Goal: Navigation & Orientation: Find specific page/section

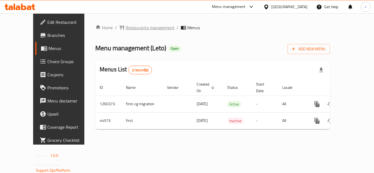
click at [127, 29] on span "Restaurants management" at bounding box center [150, 27] width 49 height 7
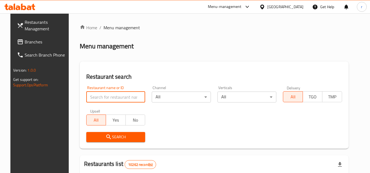
click at [116, 98] on input "search" at bounding box center [115, 97] width 59 height 11
paste input "22813"
type input "22813"
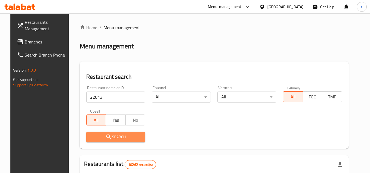
click at [92, 137] on span "Search" at bounding box center [116, 137] width 50 height 7
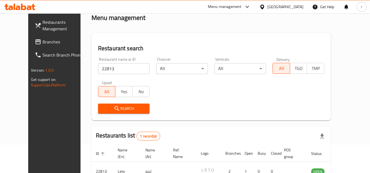
scroll to position [66, 0]
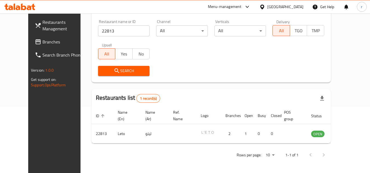
click at [40, 143] on div "Restaurants Management Branches Search Branch Phone Version: 1.0.0 Get support …" at bounding box center [59, 99] width 62 height 173
click at [92, 157] on div "Rows per page: 10 1-1 of 1" at bounding box center [212, 155] width 240 height 14
click at [296, 8] on div "[GEOGRAPHIC_DATA]" at bounding box center [286, 7] width 36 height 6
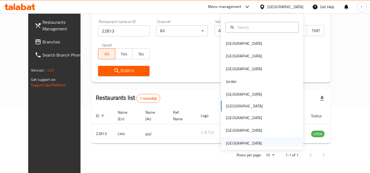
click at [247, 143] on div "[GEOGRAPHIC_DATA]" at bounding box center [244, 144] width 36 height 6
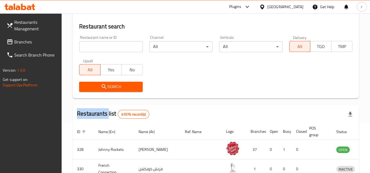
scroll to position [66, 0]
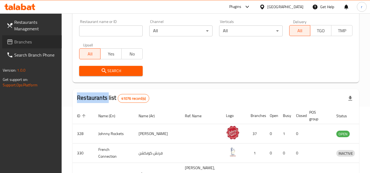
click at [28, 43] on span "Branches" at bounding box center [35, 42] width 43 height 7
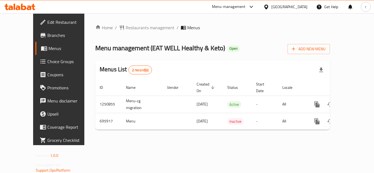
click at [135, 30] on span "Restaurants management" at bounding box center [150, 27] width 49 height 7
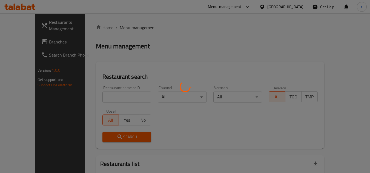
click at [112, 96] on div at bounding box center [185, 86] width 370 height 173
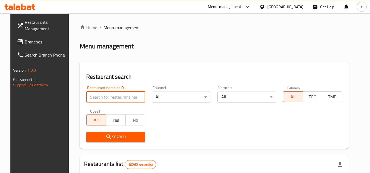
click at [114, 96] on input "search" at bounding box center [115, 97] width 59 height 11
drag, startPoint x: 114, startPoint y: 99, endPoint x: 116, endPoint y: 103, distance: 4.2
click at [114, 99] on input "search" at bounding box center [115, 97] width 59 height 11
paste input "643876"
type input "643876"
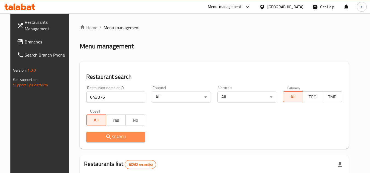
click at [99, 137] on span "Search" at bounding box center [116, 137] width 50 height 7
drag, startPoint x: 99, startPoint y: 137, endPoint x: 94, endPoint y: 135, distance: 5.8
click at [97, 136] on div at bounding box center [185, 86] width 370 height 173
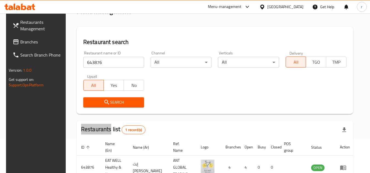
scroll to position [71, 0]
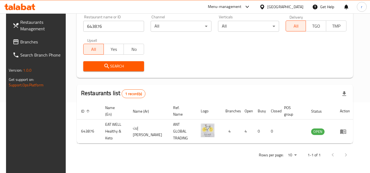
click at [298, 6] on div "[GEOGRAPHIC_DATA]" at bounding box center [286, 7] width 36 height 6
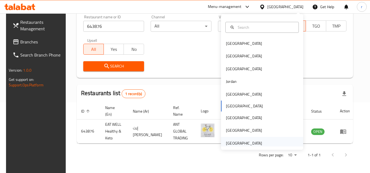
click at [246, 143] on div "[GEOGRAPHIC_DATA]" at bounding box center [244, 144] width 36 height 6
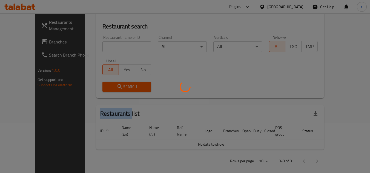
scroll to position [71, 0]
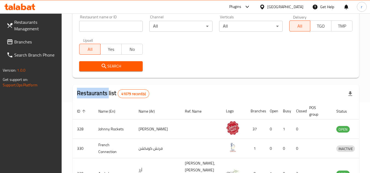
click at [27, 44] on span "Branches" at bounding box center [35, 42] width 43 height 7
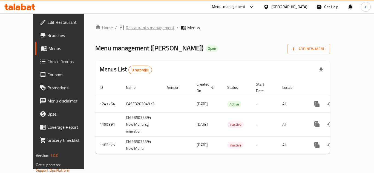
click at [126, 27] on span "Restaurants management" at bounding box center [150, 27] width 49 height 7
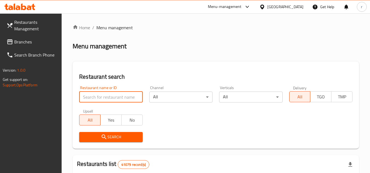
click at [93, 96] on input "search" at bounding box center [110, 97] width 63 height 11
paste input "643414"
type input "643414"
click at [157, 76] on h2 "Restaurant search" at bounding box center [216, 77] width 274 height 8
click at [118, 135] on span "Search" at bounding box center [111, 137] width 55 height 7
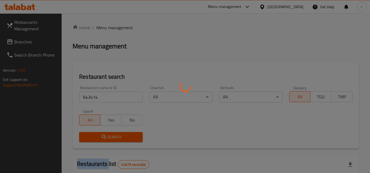
click at [118, 135] on div at bounding box center [185, 86] width 370 height 173
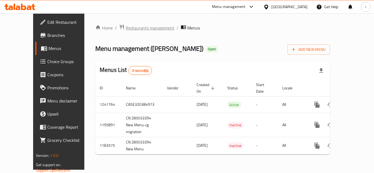
click at [126, 30] on span "Restaurants management" at bounding box center [150, 28] width 49 height 7
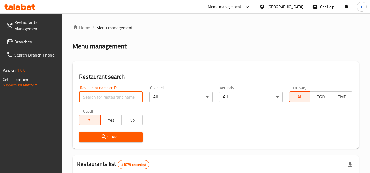
drag, startPoint x: 99, startPoint y: 94, endPoint x: 115, endPoint y: 93, distance: 15.1
click at [99, 94] on input "search" at bounding box center [110, 97] width 63 height 11
paste input "600409"
type input "600409"
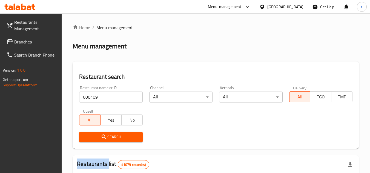
click at [120, 132] on div "Search" at bounding box center [111, 137] width 70 height 17
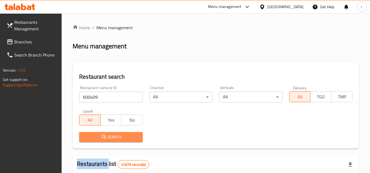
click at [120, 135] on span "Search" at bounding box center [111, 137] width 55 height 7
click at [120, 135] on div at bounding box center [185, 86] width 370 height 173
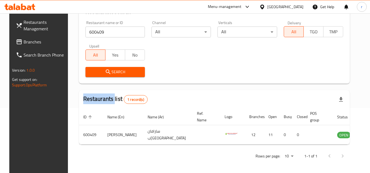
scroll to position [66, 0]
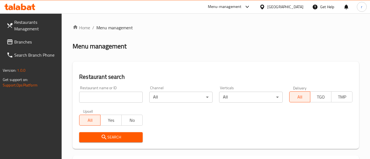
click at [287, 8] on div "[GEOGRAPHIC_DATA]" at bounding box center [286, 7] width 36 height 6
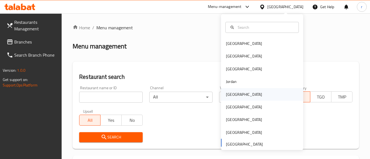
click at [231, 96] on div "[GEOGRAPHIC_DATA]" at bounding box center [244, 95] width 36 height 6
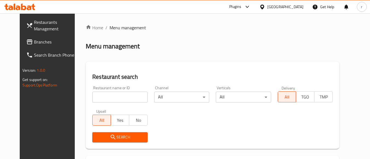
click at [34, 44] on span "Branches" at bounding box center [55, 42] width 43 height 7
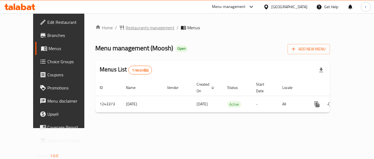
click at [130, 26] on span "Restaurants management" at bounding box center [150, 27] width 49 height 7
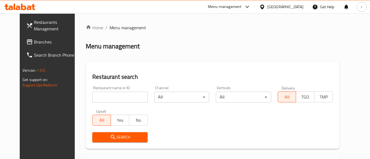
click at [92, 94] on input "search" at bounding box center [119, 97] width 55 height 11
paste input "681622"
type input "681622"
click at [97, 137] on span "Search" at bounding box center [120, 137] width 46 height 7
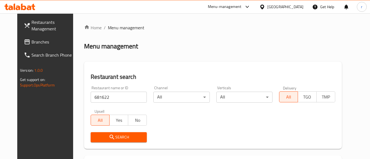
scroll to position [78, 0]
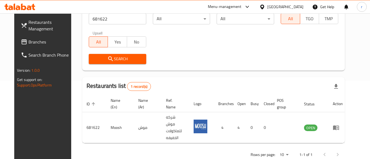
click at [29, 41] on span "Branches" at bounding box center [50, 42] width 43 height 7
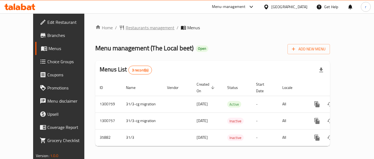
click at [132, 28] on span "Restaurants management" at bounding box center [150, 27] width 49 height 7
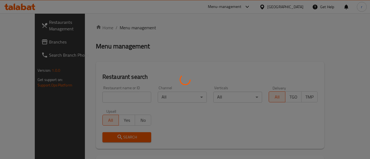
click at [109, 97] on div at bounding box center [185, 79] width 370 height 159
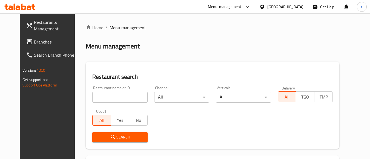
click at [105, 98] on input "search" at bounding box center [119, 97] width 55 height 11
paste input "18540"
type input "18540"
click at [104, 132] on button "Search" at bounding box center [119, 137] width 55 height 10
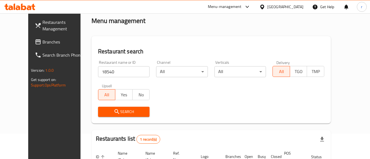
scroll to position [66, 0]
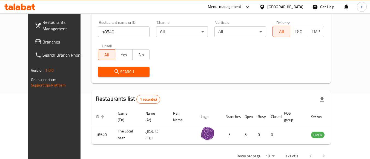
click at [299, 4] on div "[GEOGRAPHIC_DATA]" at bounding box center [286, 7] width 36 height 6
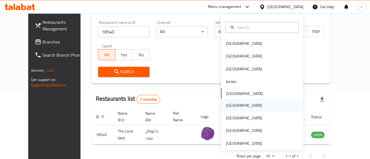
click at [231, 103] on div "[GEOGRAPHIC_DATA]" at bounding box center [244, 106] width 36 height 6
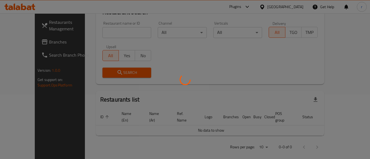
scroll to position [66, 0]
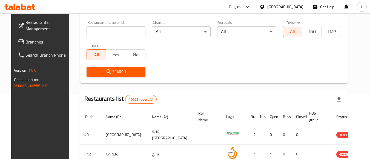
click at [25, 39] on span "Branches" at bounding box center [46, 42] width 43 height 7
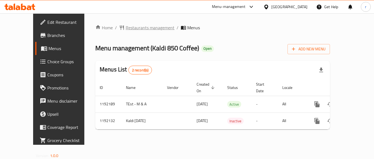
click at [133, 27] on span "Restaurants management" at bounding box center [150, 27] width 49 height 7
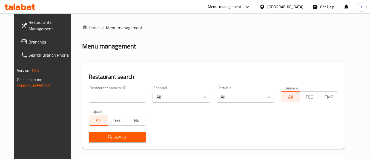
click at [102, 95] on input "search" at bounding box center [118, 97] width 58 height 11
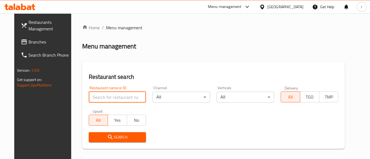
paste input "667421"
type input "667421"
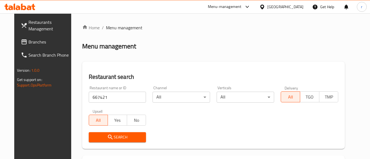
drag, startPoint x: 167, startPoint y: 73, endPoint x: 152, endPoint y: 100, distance: 30.8
click at [167, 73] on h2 "Restaurant search" at bounding box center [214, 77] width 250 height 8
click at [110, 138] on span "Search" at bounding box center [117, 137] width 49 height 7
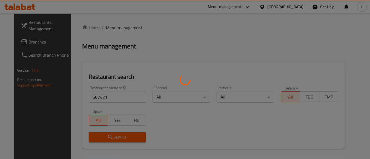
click at [110, 138] on div at bounding box center [185, 79] width 370 height 159
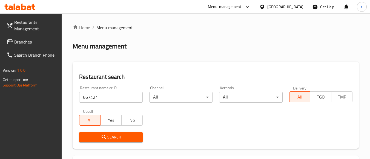
click at [299, 3] on div "[GEOGRAPHIC_DATA]" at bounding box center [281, 6] width 53 height 13
click at [305, 4] on div "[GEOGRAPHIC_DATA]" at bounding box center [281, 6] width 53 height 13
click at [299, 8] on div "[GEOGRAPHIC_DATA]" at bounding box center [286, 7] width 36 height 6
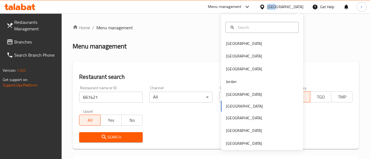
click at [299, 8] on div "[GEOGRAPHIC_DATA]" at bounding box center [286, 7] width 36 height 6
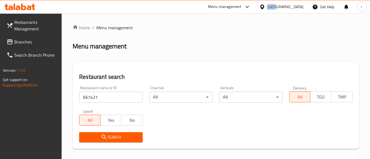
click at [299, 9] on div "[GEOGRAPHIC_DATA]" at bounding box center [286, 7] width 36 height 6
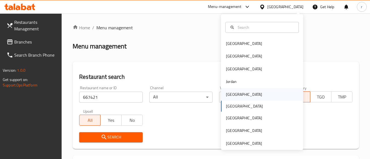
click at [231, 95] on div "[GEOGRAPHIC_DATA]" at bounding box center [244, 95] width 36 height 6
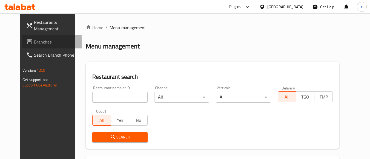
click at [34, 43] on span "Branches" at bounding box center [55, 42] width 43 height 7
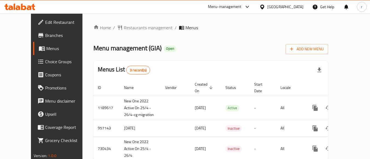
click at [128, 33] on div "Home / Restaurants management / Menus Menu management ( GIA ) Open Add New Menu…" at bounding box center [210, 94] width 235 height 141
click at [126, 29] on span "Restaurants management" at bounding box center [148, 27] width 49 height 7
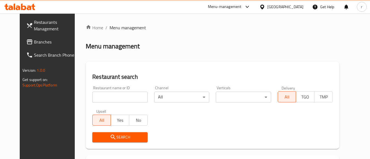
click at [112, 103] on div "Restaurant name or ID Restaurant name or ID" at bounding box center [120, 94] width 62 height 23
drag, startPoint x: 113, startPoint y: 98, endPoint x: 158, endPoint y: 68, distance: 53.4
click at [113, 98] on input "search" at bounding box center [119, 97] width 55 height 11
paste input "23396"
type input "23396"
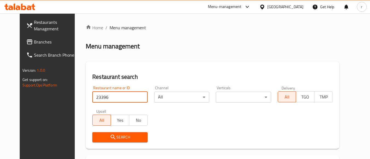
click at [166, 65] on div "Restaurant search Restaurant name or ID 23396 Restaurant name or ID Channel All…" at bounding box center [213, 105] width 254 height 87
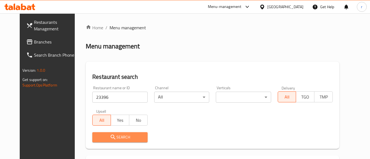
drag, startPoint x: 112, startPoint y: 132, endPoint x: 110, endPoint y: 136, distance: 3.6
click at [112, 133] on button "Search" at bounding box center [119, 137] width 55 height 10
click at [110, 136] on div at bounding box center [185, 79] width 370 height 159
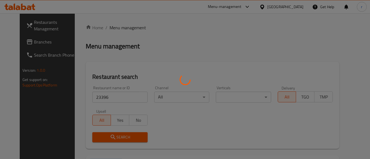
click at [110, 136] on div at bounding box center [185, 79] width 370 height 159
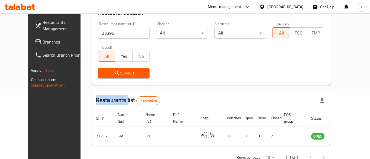
scroll to position [81, 0]
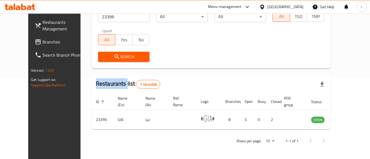
click at [265, 6] on icon at bounding box center [263, 7] width 6 height 6
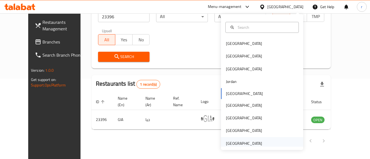
click at [236, 139] on div "[GEOGRAPHIC_DATA]" at bounding box center [244, 143] width 45 height 13
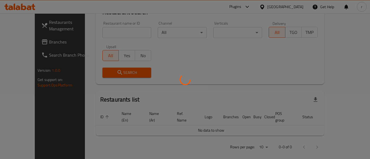
click at [237, 142] on div at bounding box center [185, 79] width 370 height 159
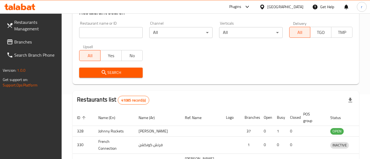
scroll to position [81, 0]
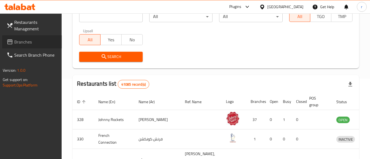
click at [25, 44] on span "Branches" at bounding box center [35, 42] width 43 height 7
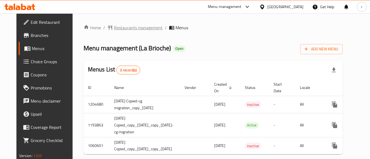
click at [116, 28] on span "Restaurants management" at bounding box center [138, 27] width 49 height 7
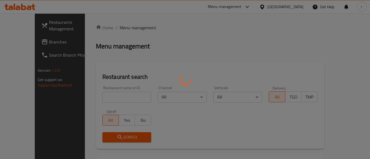
click at [109, 97] on div at bounding box center [185, 79] width 370 height 159
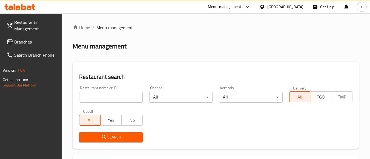
click at [109, 97] on div at bounding box center [185, 79] width 370 height 159
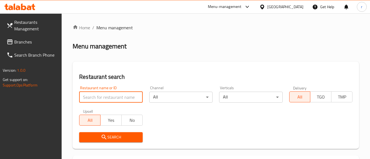
click at [109, 97] on input "search" at bounding box center [110, 97] width 63 height 11
paste input "8819"
type input "8819"
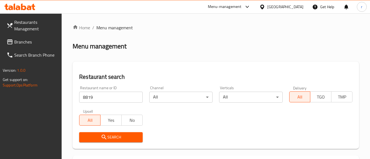
click at [109, 139] on span "Search" at bounding box center [111, 137] width 55 height 7
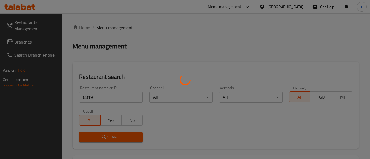
click at [109, 139] on div at bounding box center [185, 79] width 370 height 159
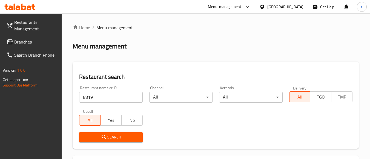
click at [294, 8] on div "[GEOGRAPHIC_DATA]" at bounding box center [286, 7] width 36 height 6
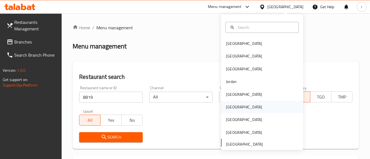
click at [232, 110] on div "[GEOGRAPHIC_DATA]" at bounding box center [244, 107] width 36 height 6
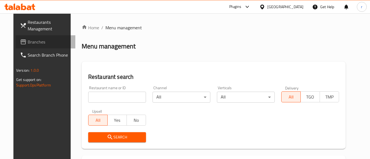
click at [28, 44] on span "Branches" at bounding box center [49, 42] width 43 height 7
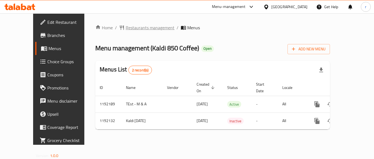
drag, startPoint x: 0, startPoint y: 0, endPoint x: 124, endPoint y: 32, distance: 128.4
click at [123, 32] on div "Home / Restaurants management / Menus Menu management ( Kaldi 850 Coffee ) Open…" at bounding box center [212, 79] width 235 height 110
click at [126, 30] on span "Restaurants management" at bounding box center [150, 27] width 49 height 7
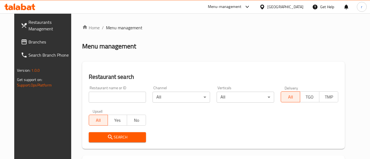
click at [116, 96] on div at bounding box center [185, 79] width 370 height 159
click at [116, 96] on input "search" at bounding box center [118, 97] width 58 height 11
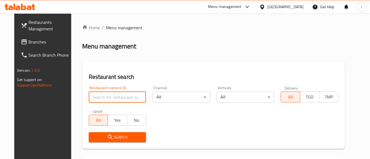
paste input "667421"
type input "667421"
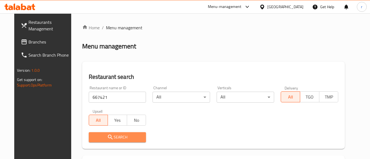
click at [117, 138] on span "Search" at bounding box center [117, 137] width 49 height 7
click at [117, 138] on div at bounding box center [185, 79] width 370 height 159
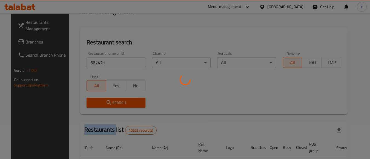
scroll to position [82, 0]
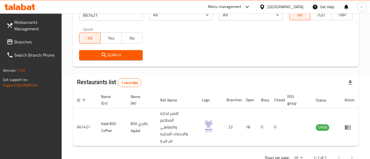
click at [164, 52] on div "Search" at bounding box center [216, 55] width 280 height 17
click at [167, 46] on div "Restaurant name or ID 667421 Restaurant name or ID Channel All ​ Verticals All …" at bounding box center [216, 32] width 280 height 63
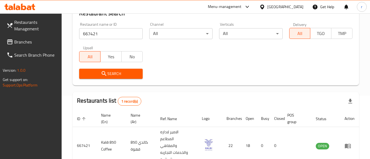
scroll to position [55, 0]
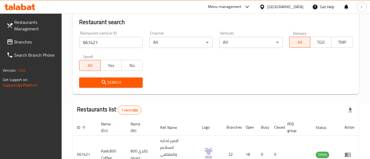
click at [265, 8] on icon at bounding box center [263, 7] width 6 height 6
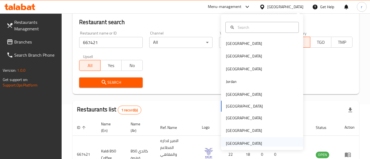
click at [244, 142] on div "United Arab Emirates" at bounding box center [244, 144] width 36 height 6
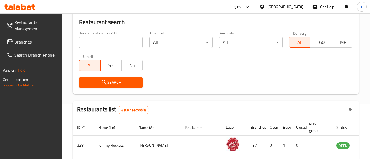
click at [38, 44] on span "Branches" at bounding box center [35, 42] width 43 height 7
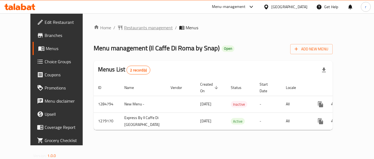
click at [124, 31] on span "Restaurants management" at bounding box center [148, 27] width 49 height 7
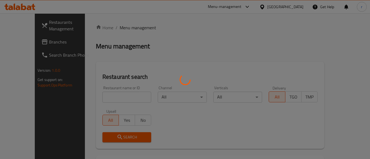
click at [104, 92] on div at bounding box center [185, 79] width 370 height 159
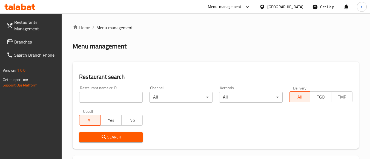
click at [104, 92] on div at bounding box center [185, 79] width 370 height 159
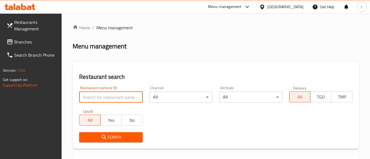
click at [104, 97] on input "search" at bounding box center [110, 97] width 63 height 11
paste input "693195"
type input "693195"
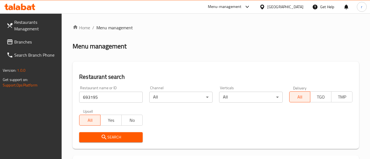
click at [96, 139] on span "Search" at bounding box center [111, 137] width 55 height 7
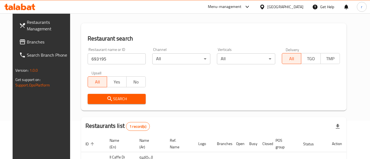
scroll to position [78, 0]
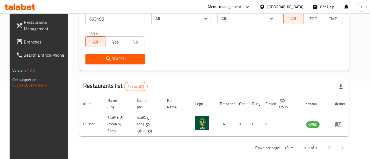
click at [291, 4] on div "United Arab Emirates" at bounding box center [286, 7] width 36 height 6
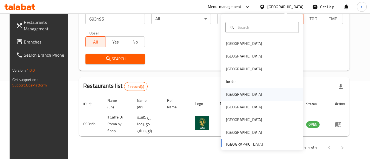
click at [231, 95] on div "[GEOGRAPHIC_DATA]" at bounding box center [244, 95] width 36 height 6
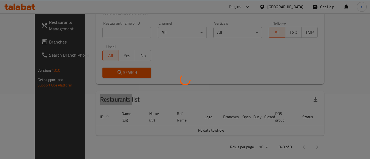
scroll to position [78, 0]
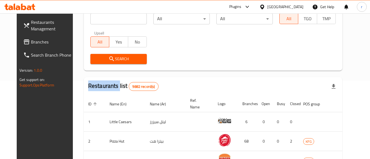
click at [31, 43] on span "Branches" at bounding box center [52, 42] width 43 height 7
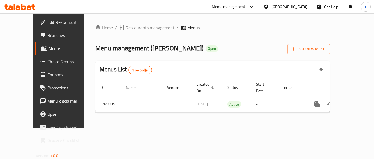
click at [127, 26] on span "Restaurants management" at bounding box center [150, 27] width 49 height 7
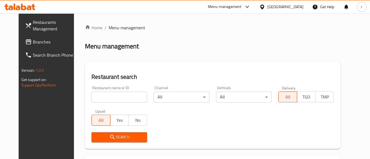
click at [124, 98] on input "search" at bounding box center [120, 97] width 56 height 11
paste input "697873"
type input "697873"
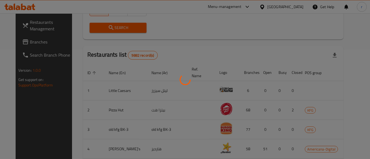
scroll to position [92, 0]
